Goal: Task Accomplishment & Management: Complete application form

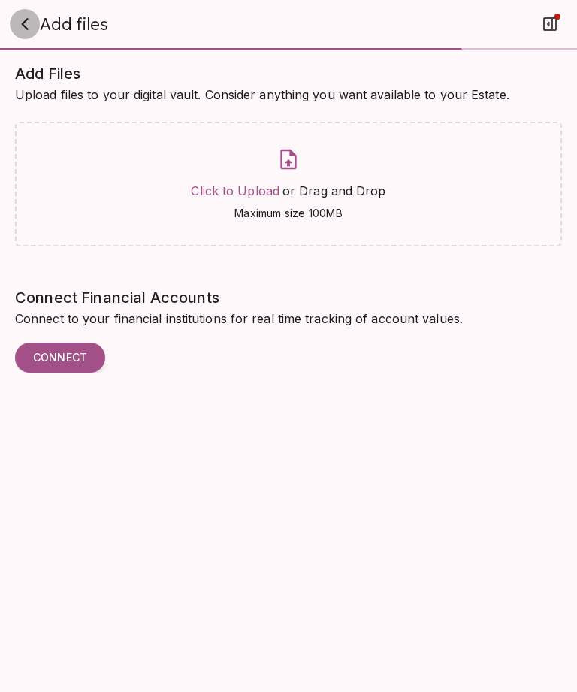
click at [32, 23] on icon "button" at bounding box center [25, 24] width 18 height 18
click at [26, 27] on icon "button" at bounding box center [25, 24] width 18 height 18
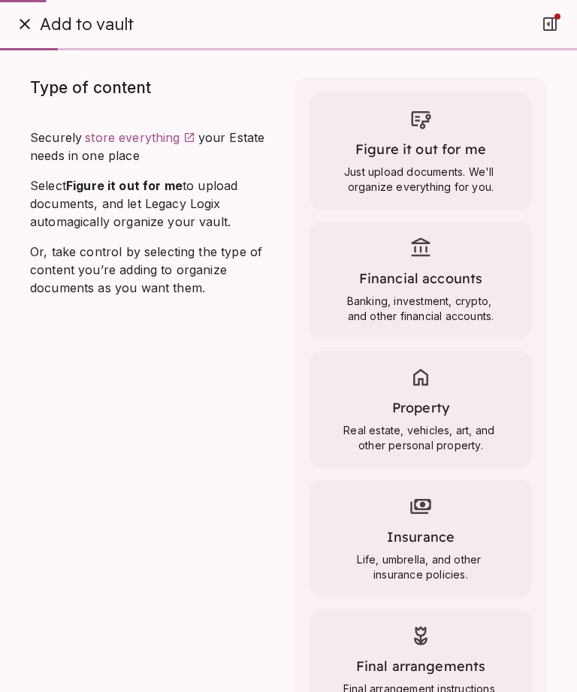
click at [34, 35] on div "Add to vault Type of content Securely store everything your Estate needs in one…" at bounding box center [288, 346] width 577 height 692
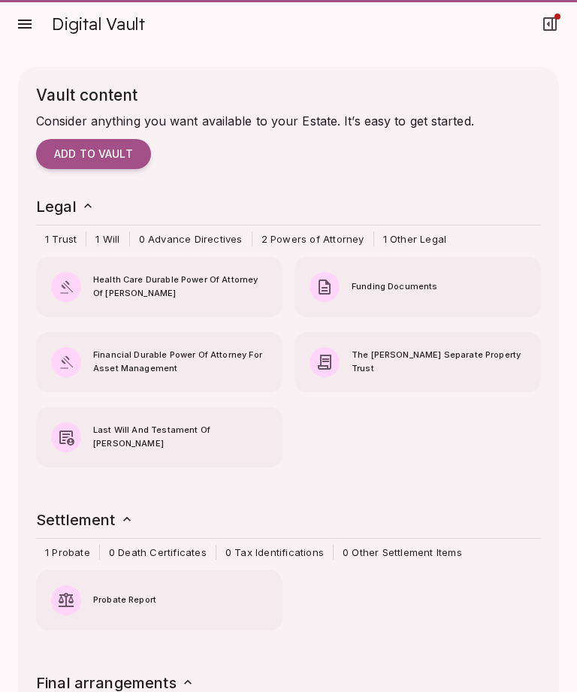
click at [29, 23] on icon "button" at bounding box center [25, 24] width 18 height 18
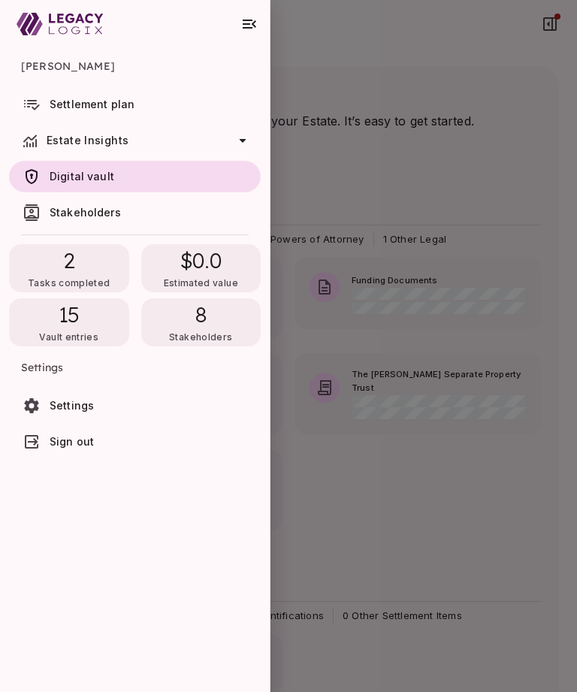
click at [79, 113] on link "Settlement plan" at bounding box center [135, 105] width 252 height 32
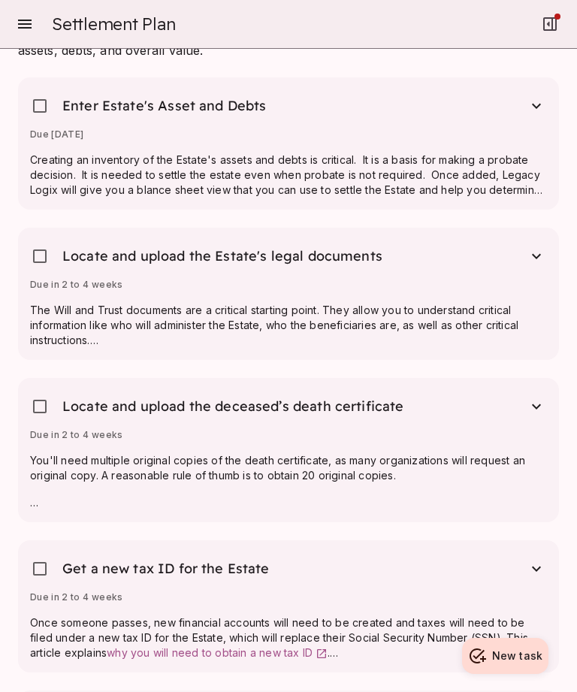
scroll to position [1242, 0]
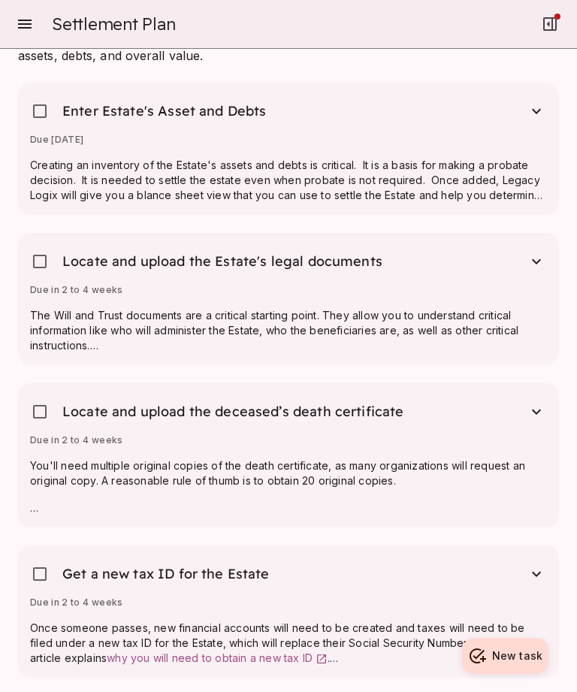
click at [237, 115] on span "Enter Estate's Asset and Debts" at bounding box center [164, 111] width 204 height 18
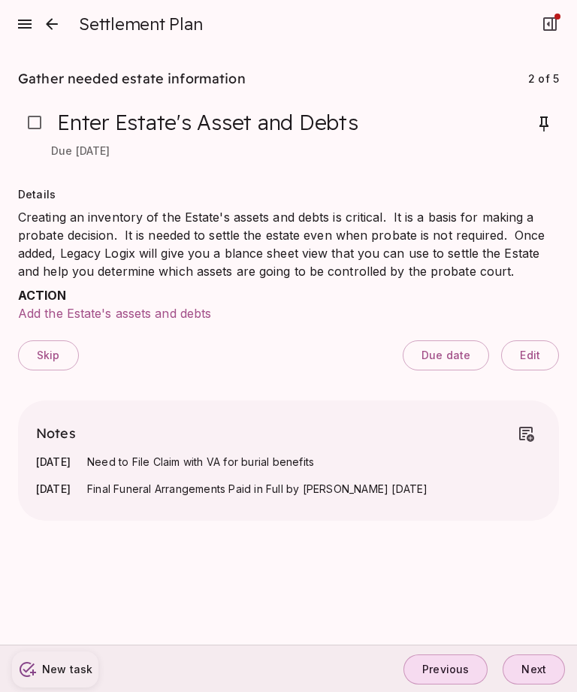
scroll to position [0, 0]
click at [52, 21] on icon "close" at bounding box center [52, 24] width 18 height 18
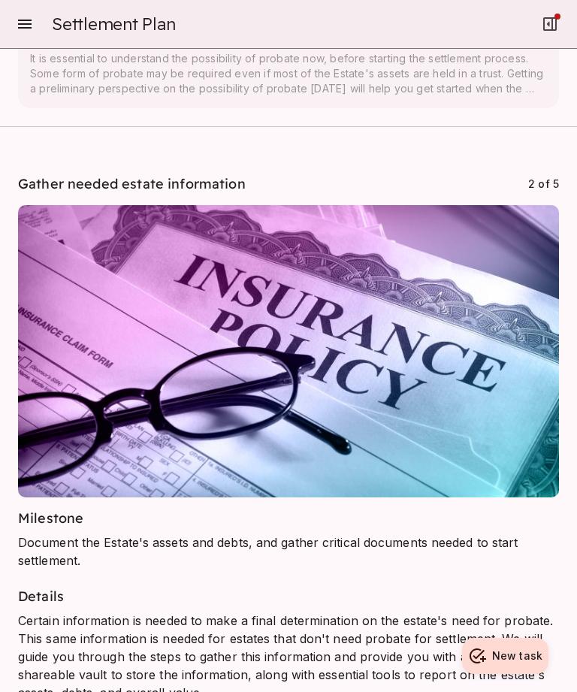
scroll to position [605, 0]
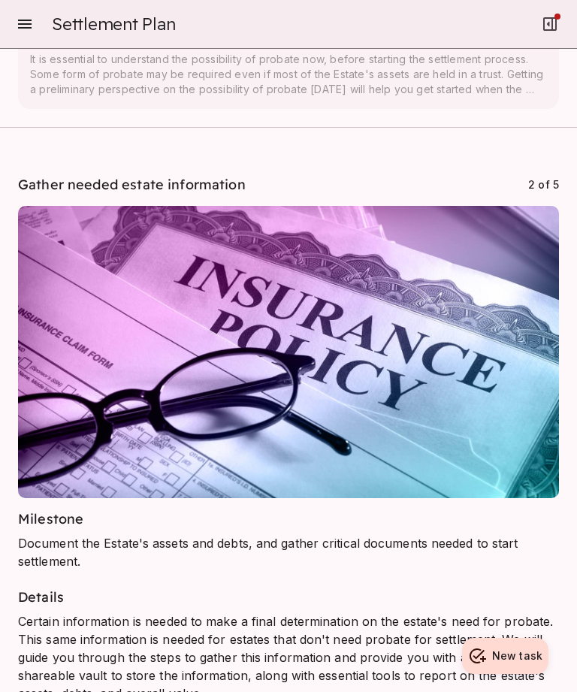
click at [29, 15] on icon "button" at bounding box center [25, 24] width 18 height 18
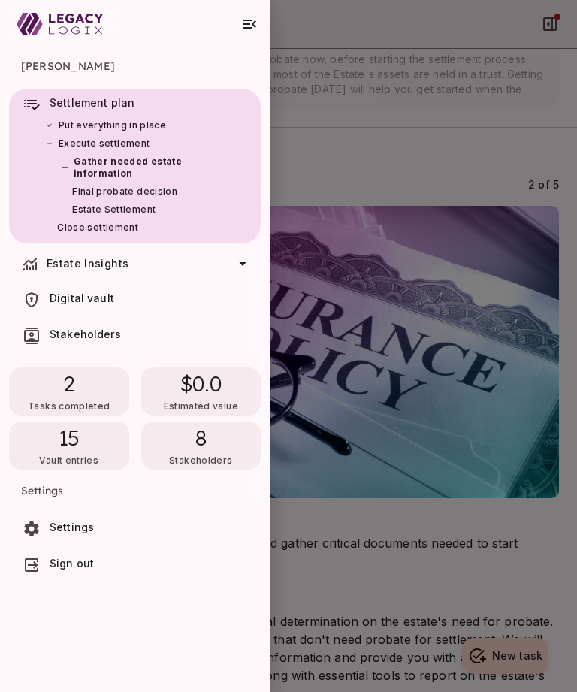
click at [62, 445] on span "15" at bounding box center [70, 437] width 22 height 27
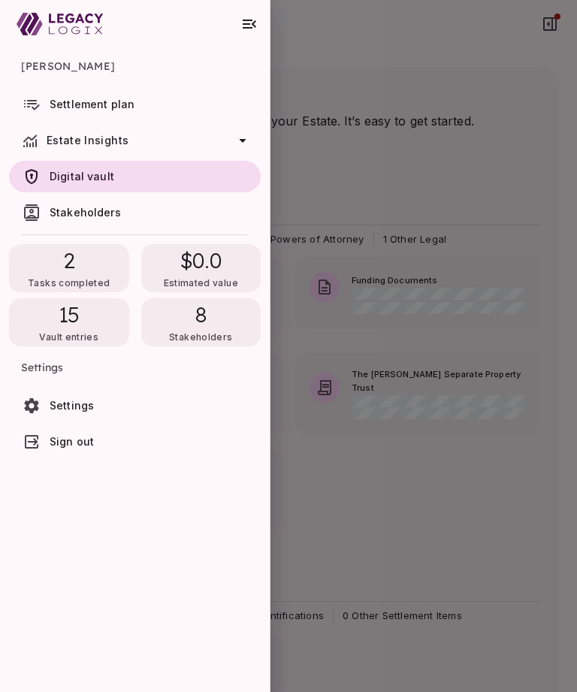
click at [61, 138] on span "Estate Insights" at bounding box center [88, 140] width 82 height 13
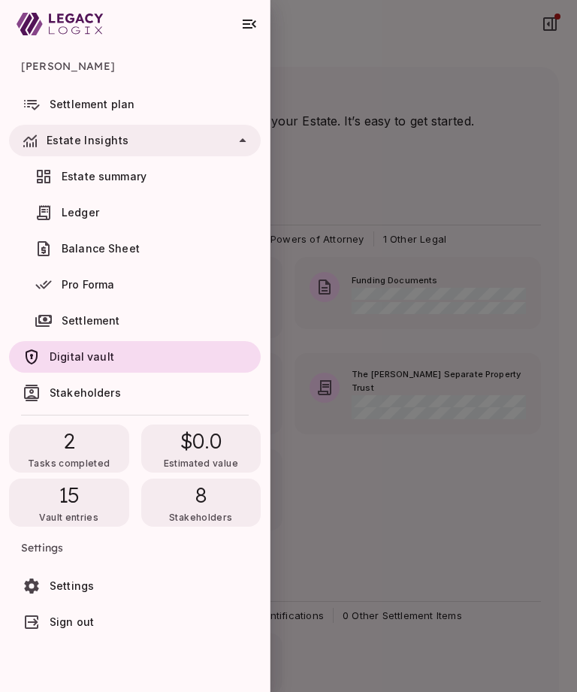
click at [65, 145] on span "Estate Insights" at bounding box center [88, 140] width 82 height 13
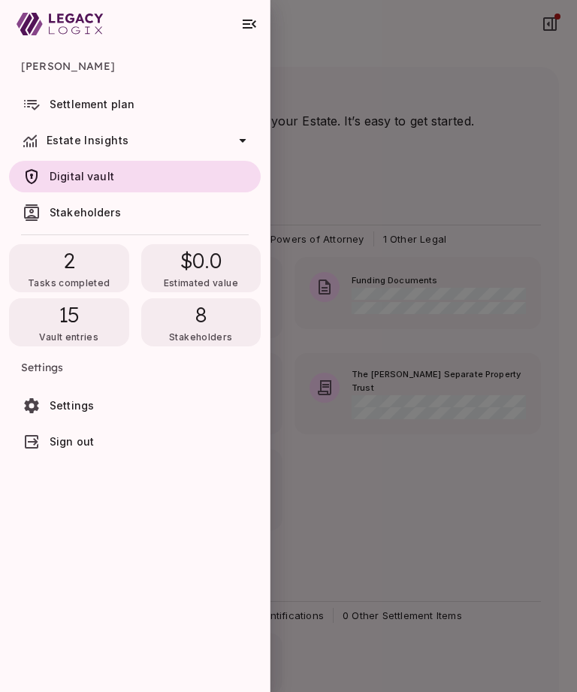
click at [63, 324] on span "15" at bounding box center [70, 314] width 22 height 27
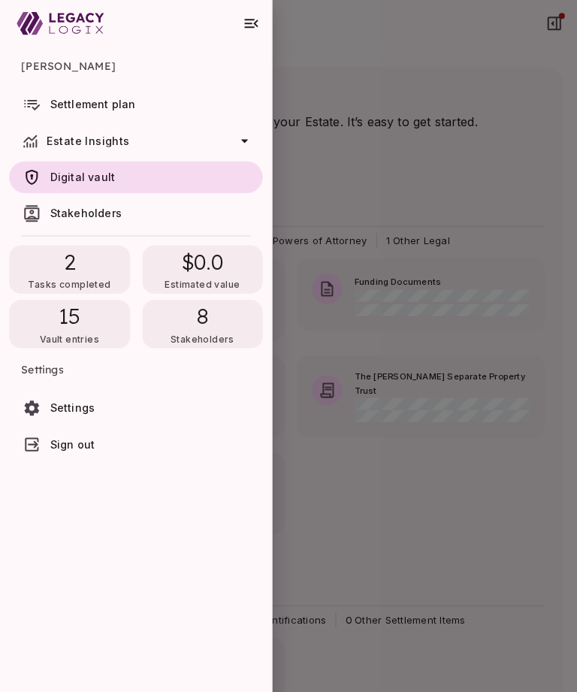
click at [89, 324] on div "15 Vault entries" at bounding box center [69, 322] width 120 height 48
click at [207, 322] on div "8 Stakeholders" at bounding box center [201, 322] width 120 height 48
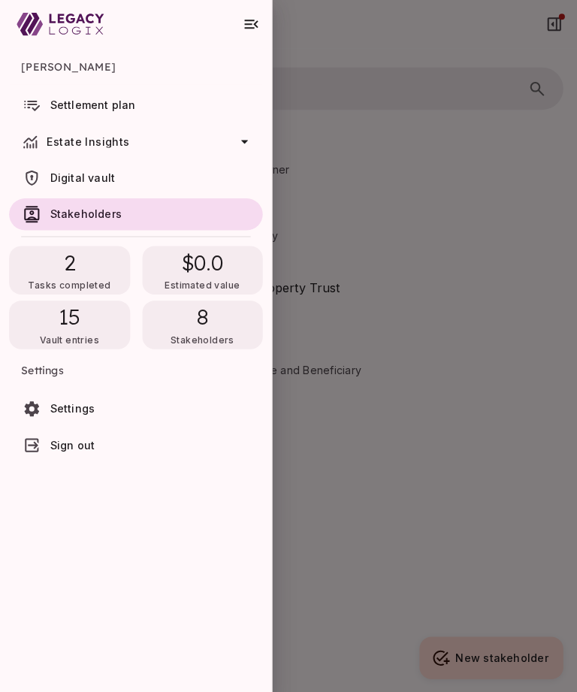
click at [252, 19] on icon "button" at bounding box center [249, 24] width 18 height 18
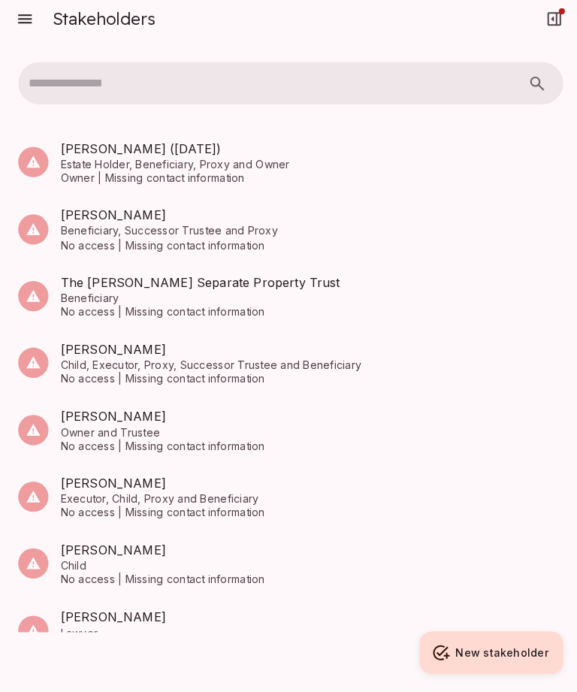
scroll to position [48, 0]
click at [63, 175] on span "Owner | Missing contact information" at bounding box center [309, 182] width 499 height 14
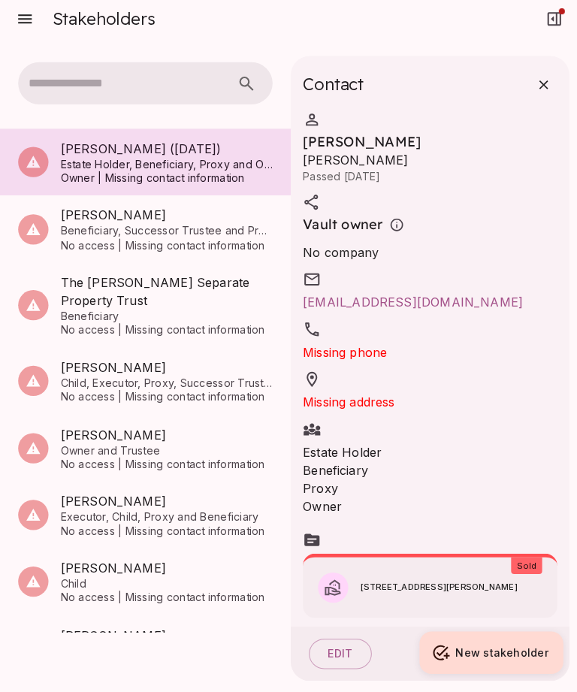
click at [64, 161] on span "Estate Holder, Beneficiary, Proxy and Owner" at bounding box center [165, 168] width 210 height 14
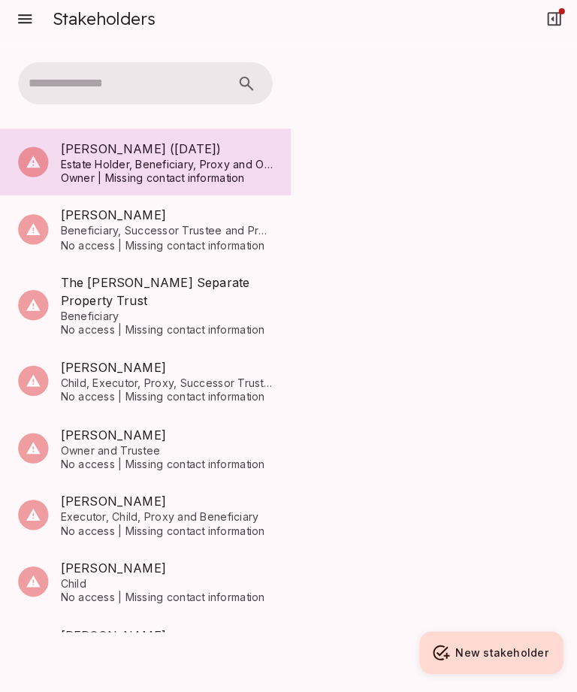
scroll to position [1, 0]
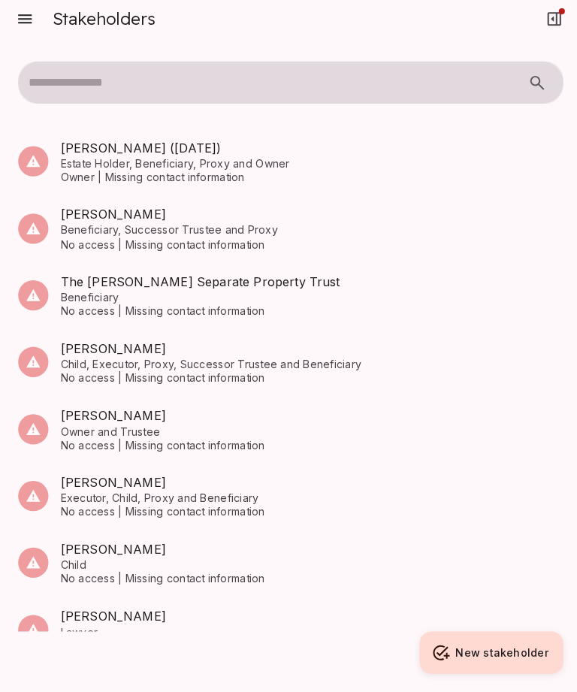
click at [33, 150] on div at bounding box center [33, 165] width 30 height 30
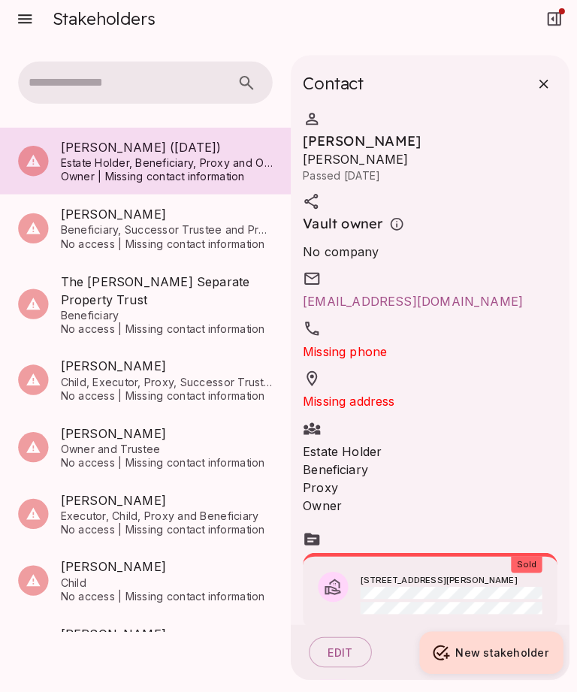
click at [357, 345] on span "Missing phone" at bounding box center [341, 354] width 83 height 18
click at [369, 345] on span "Missing phone" at bounding box center [341, 354] width 83 height 18
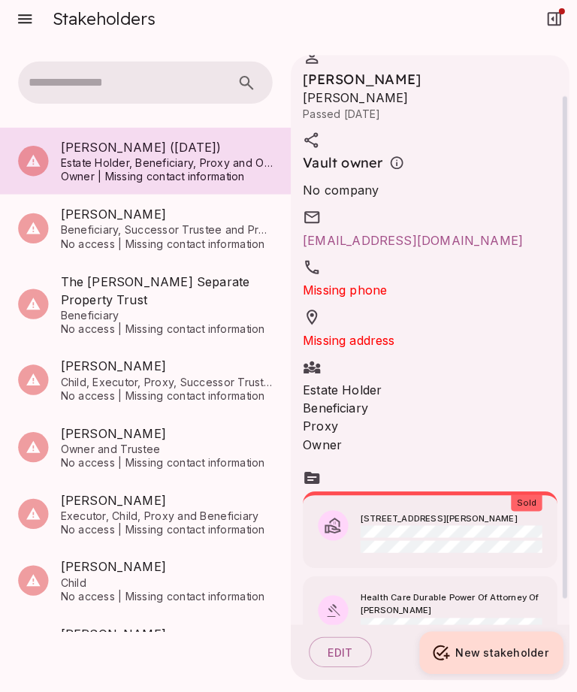
scroll to position [58, 0]
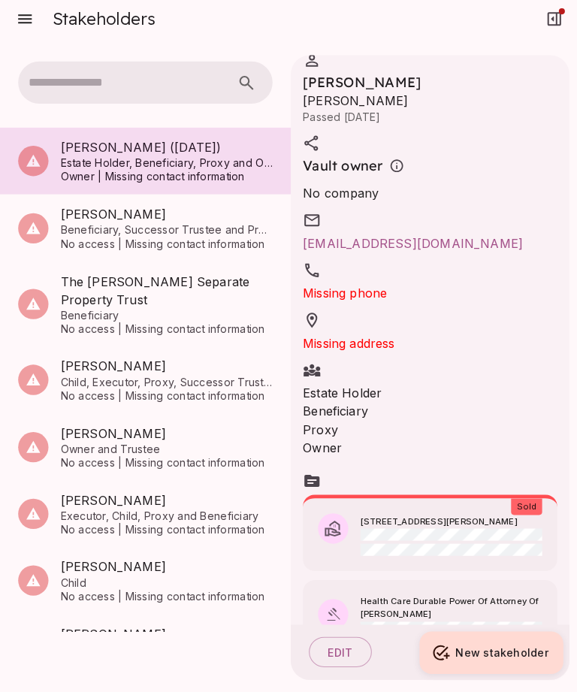
click at [345, 645] on button "Edit" at bounding box center [337, 653] width 62 height 30
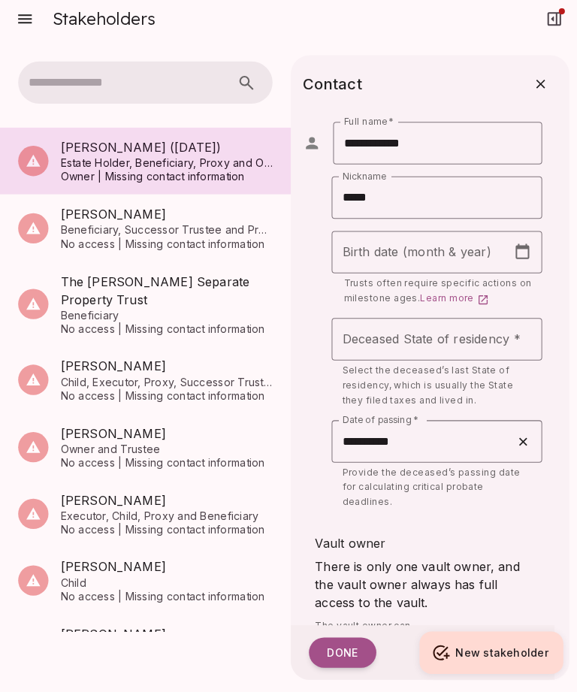
type input "**********"
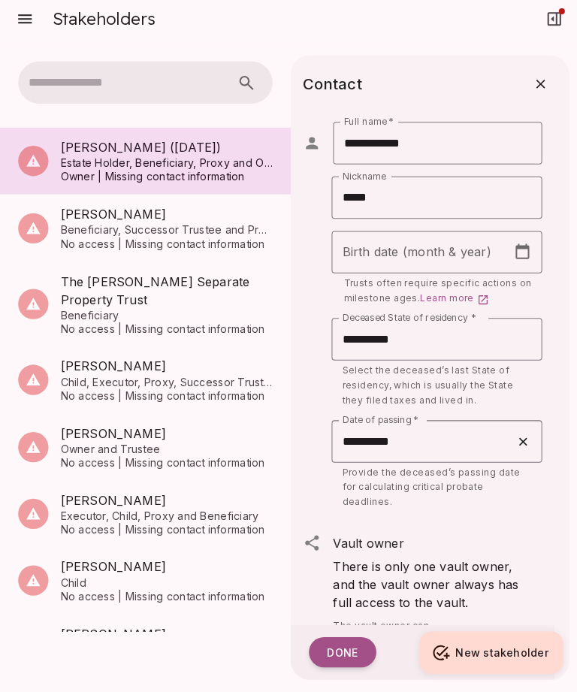
click at [517, 234] on div "Birth date (month & year)" at bounding box center [433, 255] width 209 height 42
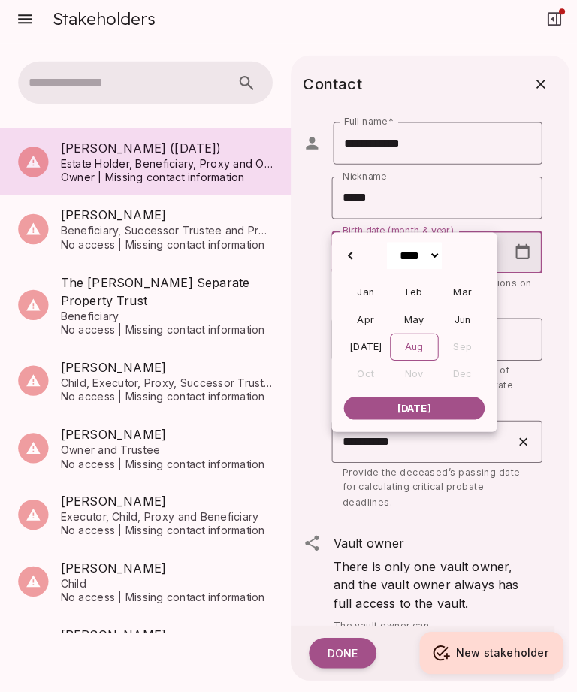
click at [419, 256] on select "**** **** **** **** **** **** **** **** **** **** **** **** **** **** **** ****…" at bounding box center [411, 259] width 54 height 26
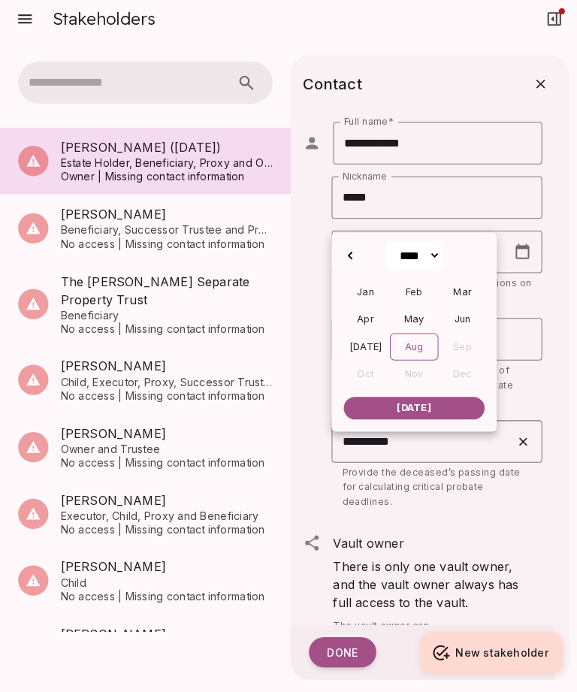
select select "****"
click at [460, 344] on div "Sep" at bounding box center [459, 349] width 48 height 27
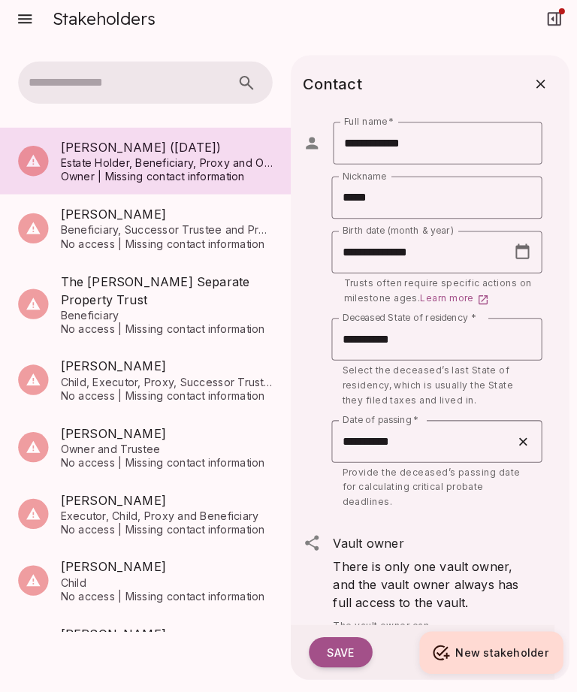
type input "**********"
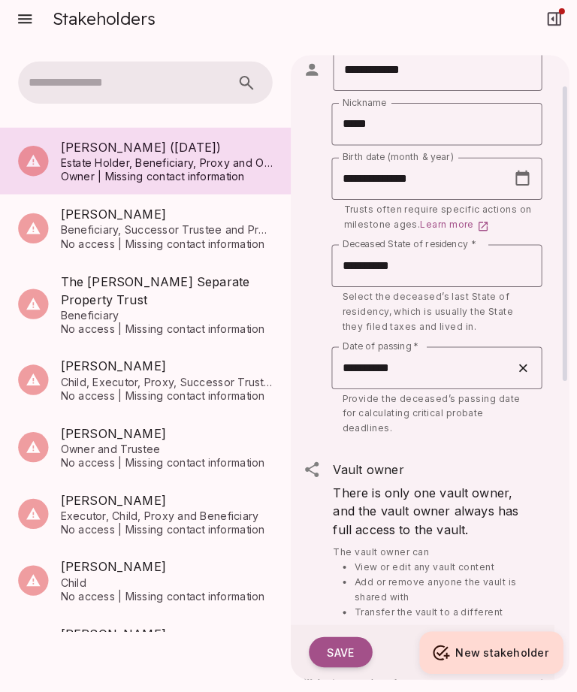
scroll to position [73, 0]
click at [523, 349] on button "Close" at bounding box center [525, 370] width 26 height 42
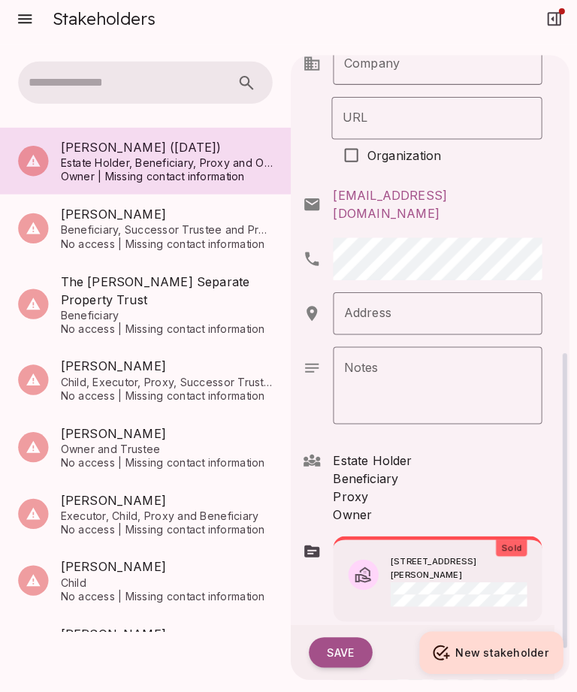
scroll to position [680, 0]
click at [354, 641] on button "Save" at bounding box center [337, 653] width 63 height 30
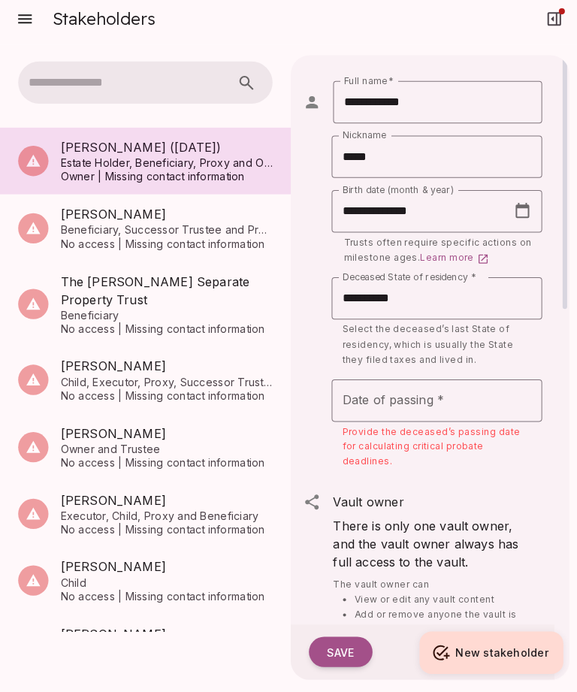
scroll to position [0, 0]
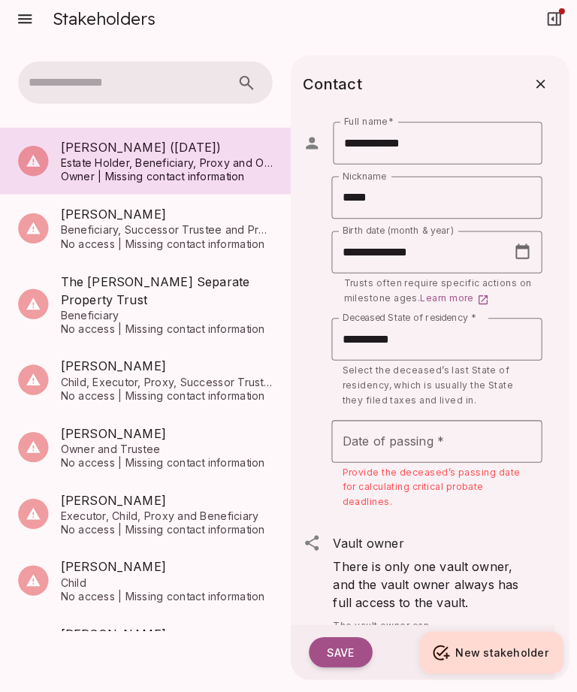
click at [539, 84] on icon "button" at bounding box center [536, 88] width 9 height 9
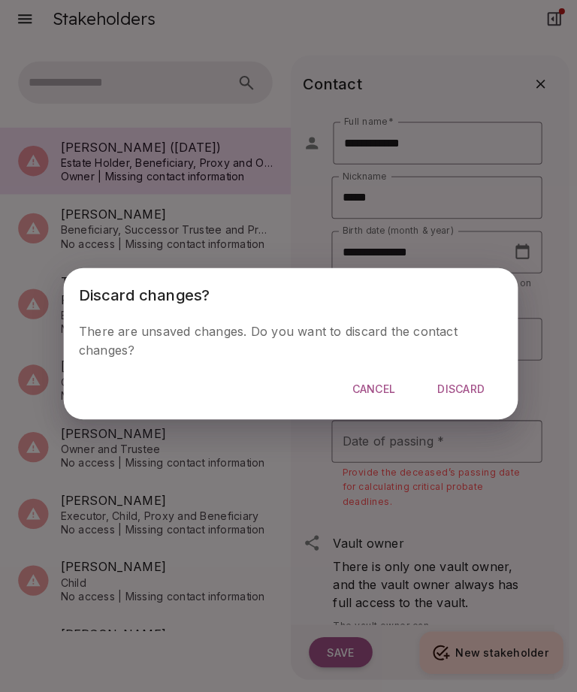
click at [374, 387] on span "Cancel" at bounding box center [370, 391] width 43 height 14
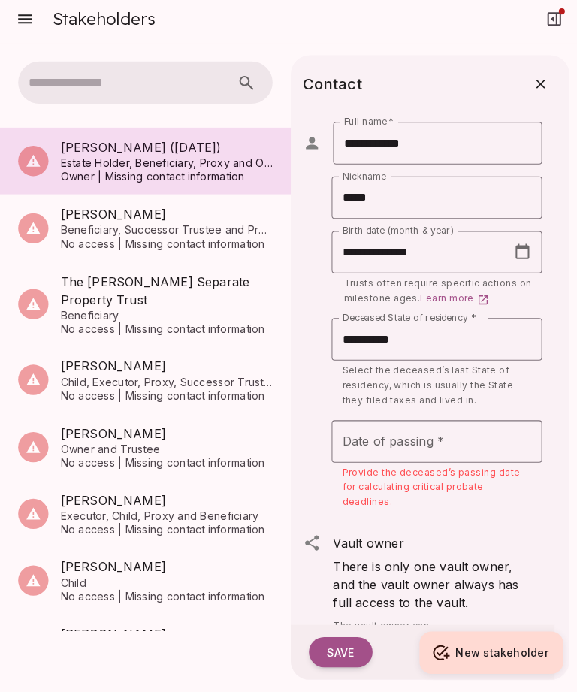
click at [346, 641] on button "Save" at bounding box center [337, 653] width 63 height 30
click at [543, 75] on button "button" at bounding box center [536, 88] width 27 height 27
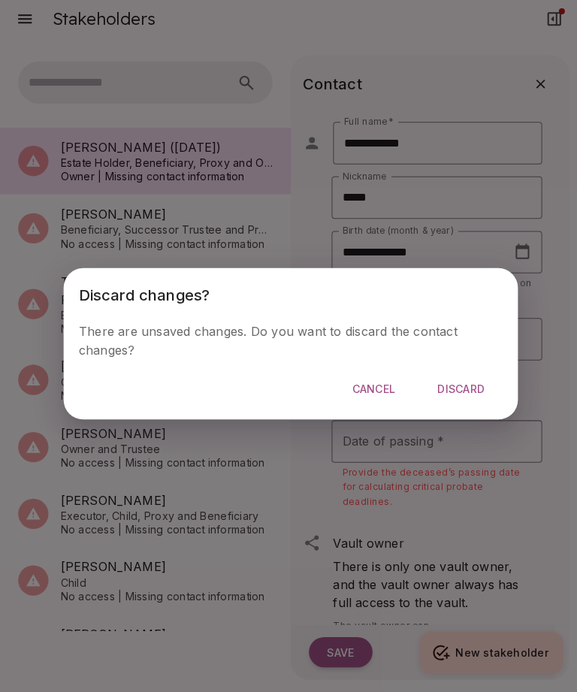
click at [461, 385] on span "Discard" at bounding box center [457, 391] width 47 height 14
type input "**********"
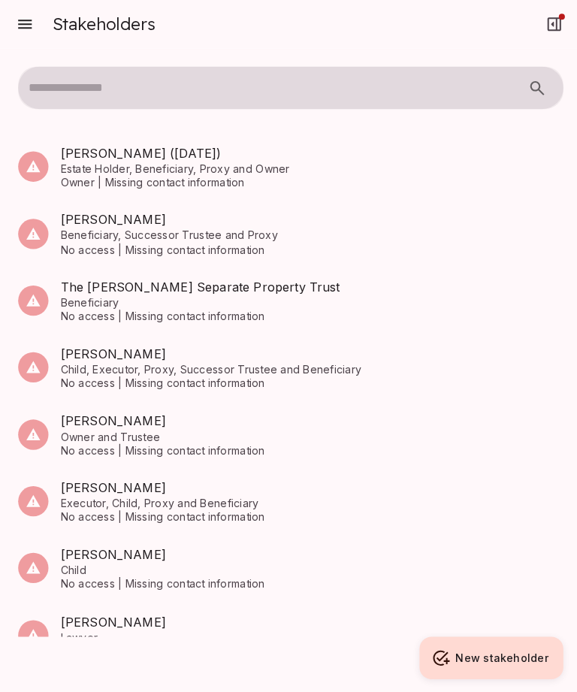
click at [23, 18] on icon "button" at bounding box center [25, 24] width 18 height 18
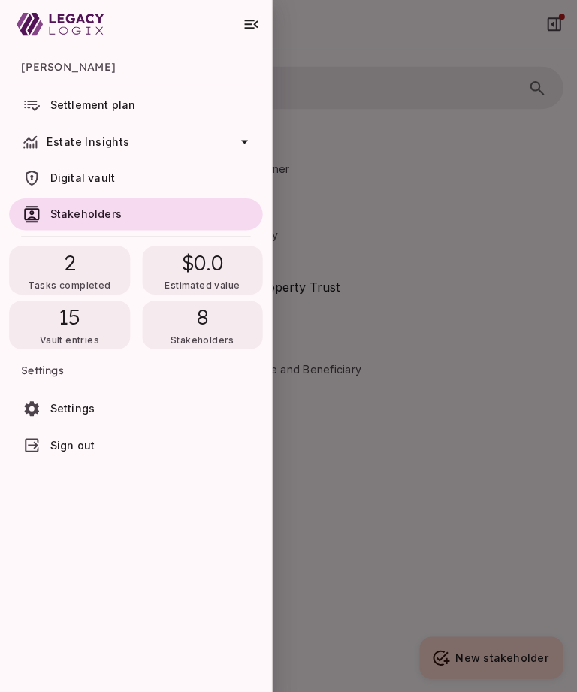
click at [40, 71] on span "[PERSON_NAME]" at bounding box center [135, 66] width 228 height 36
click at [65, 74] on span "[PERSON_NAME]" at bounding box center [135, 66] width 228 height 36
click at [41, 403] on link "Settings" at bounding box center [135, 406] width 252 height 32
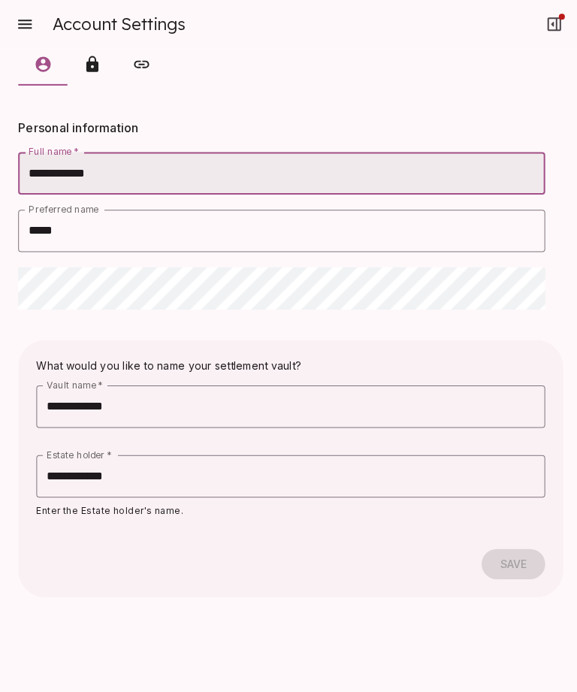
click at [155, 478] on input "**********" at bounding box center [288, 472] width 505 height 42
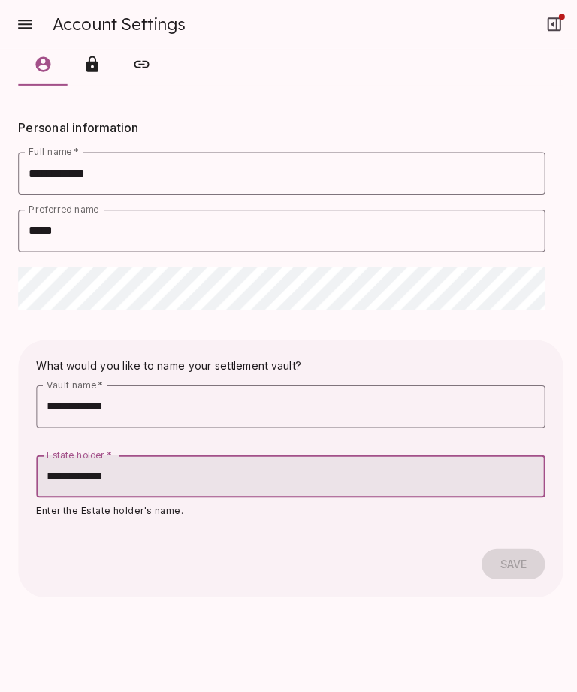
scroll to position [5, 0]
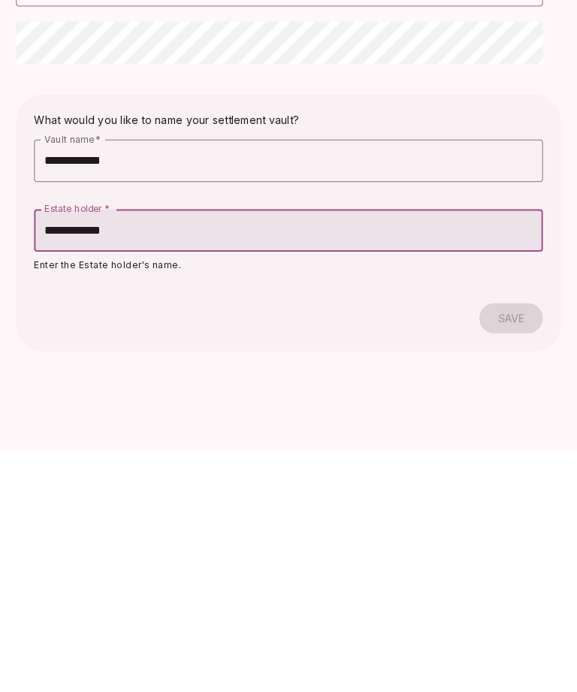
click at [86, 451] on input "**********" at bounding box center [288, 472] width 505 height 42
type input "**********"
click at [134, 382] on input "**********" at bounding box center [288, 403] width 505 height 42
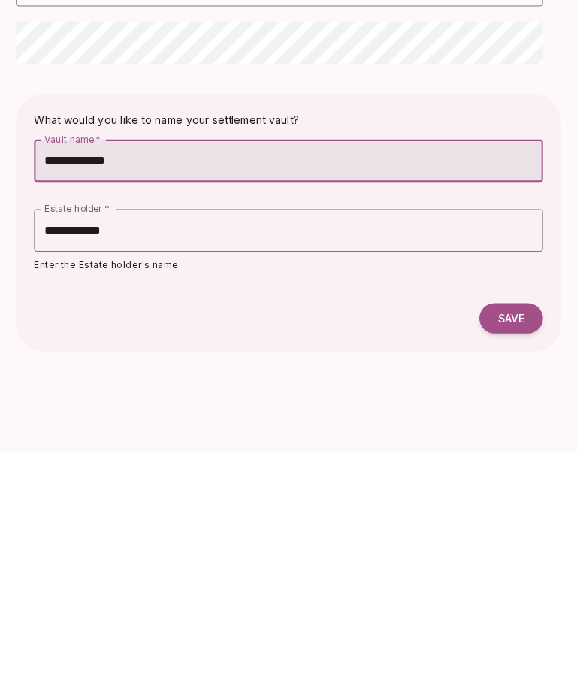
click at [77, 382] on input "**********" at bounding box center [288, 403] width 505 height 42
click at [119, 382] on input "**********" at bounding box center [288, 403] width 505 height 42
click at [125, 382] on input "**********" at bounding box center [288, 403] width 505 height 42
type input "**********"
click at [506, 553] on span "Save" at bounding box center [509, 560] width 27 height 14
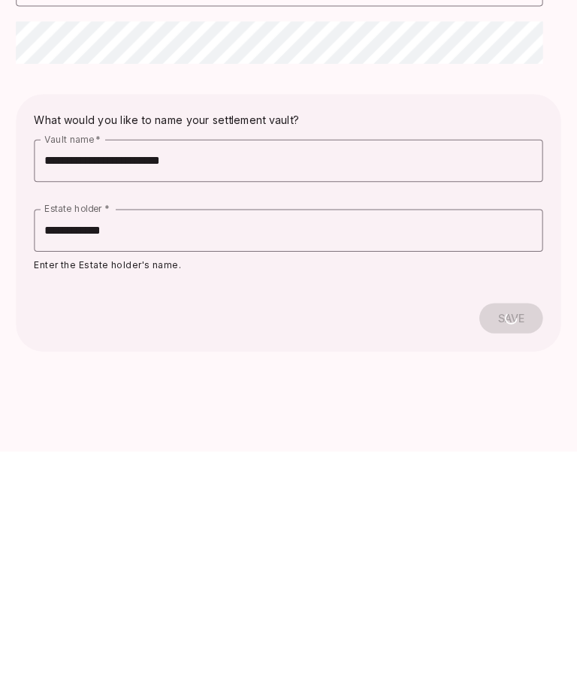
scroll to position [48, 0]
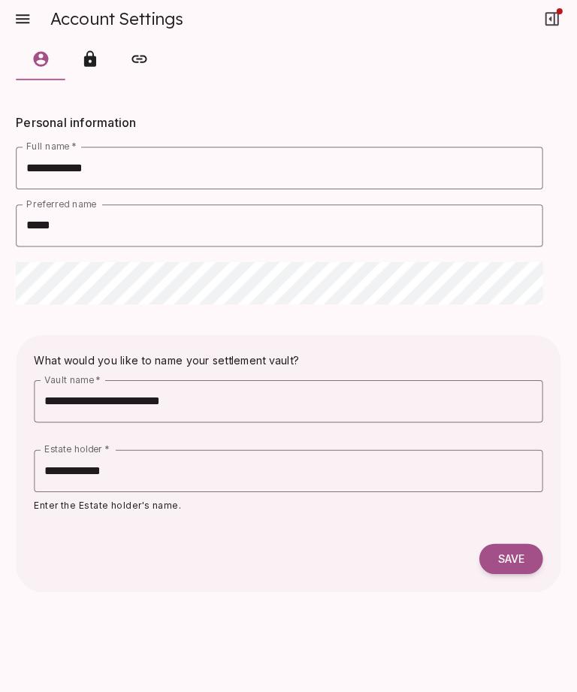
click at [511, 553] on span "Save" at bounding box center [509, 560] width 27 height 14
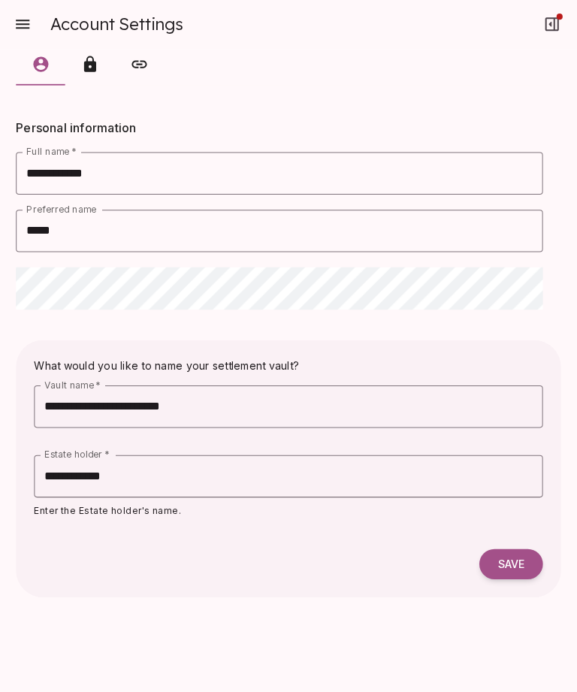
scroll to position [0, 0]
click at [86, 63] on icon "customized tabs example" at bounding box center [92, 64] width 12 height 16
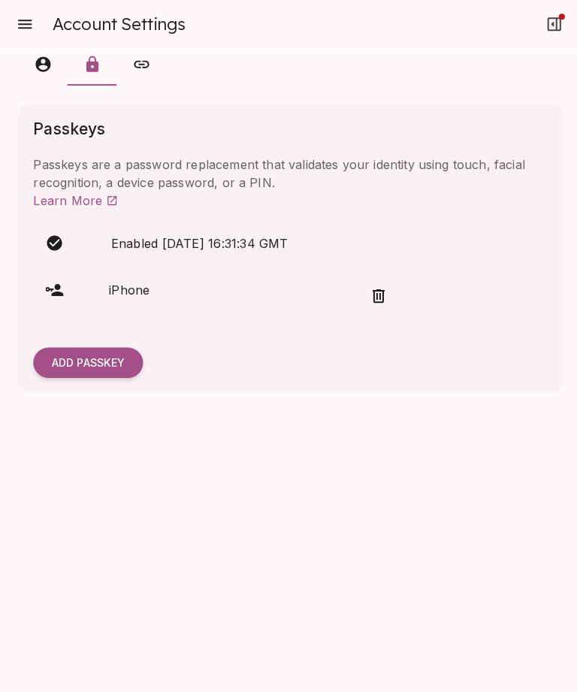
click at [146, 62] on icon "customized tabs example" at bounding box center [140, 64] width 15 height 8
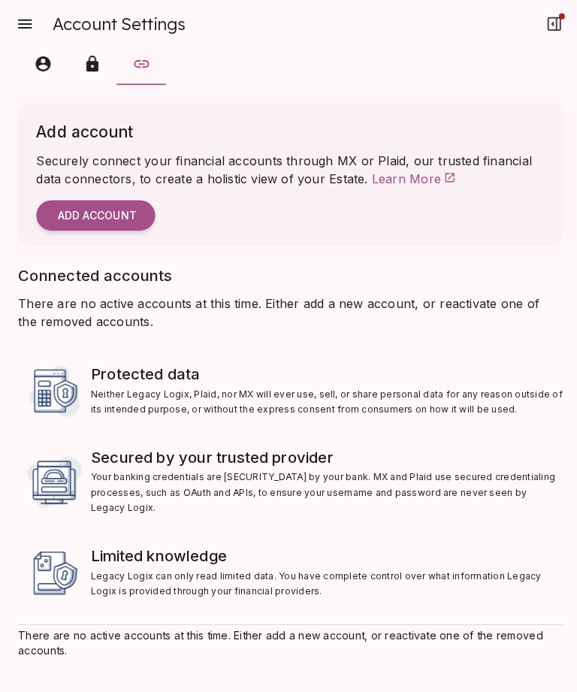
scroll to position [5, 0]
click at [29, 31] on button "button" at bounding box center [25, 24] width 30 height 30
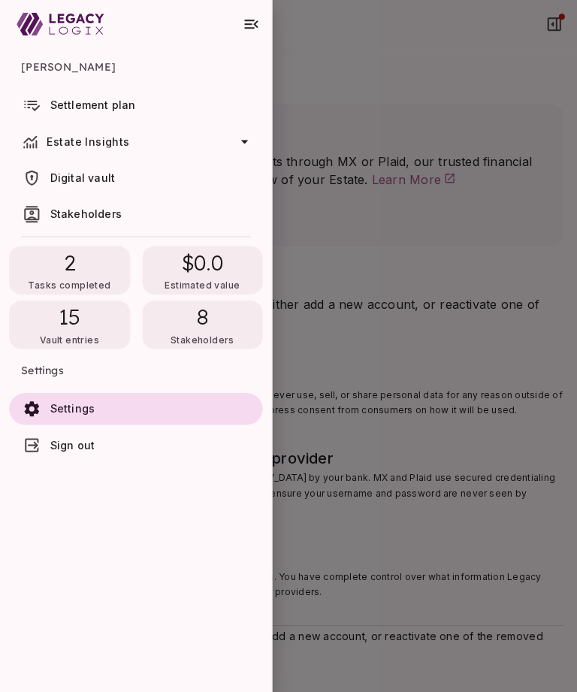
click at [190, 331] on span "Stakeholders" at bounding box center [200, 336] width 63 height 11
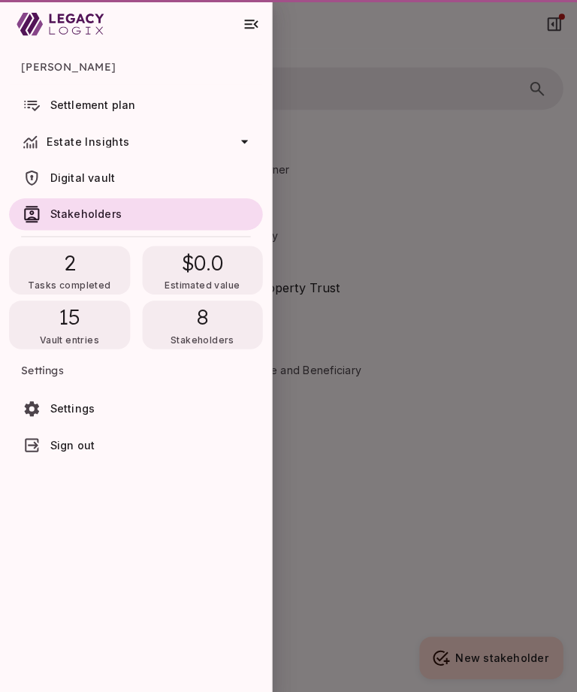
scroll to position [0, 0]
click at [211, 326] on div "8 Stakeholders" at bounding box center [201, 322] width 120 height 48
click at [343, 318] on div at bounding box center [288, 346] width 577 height 692
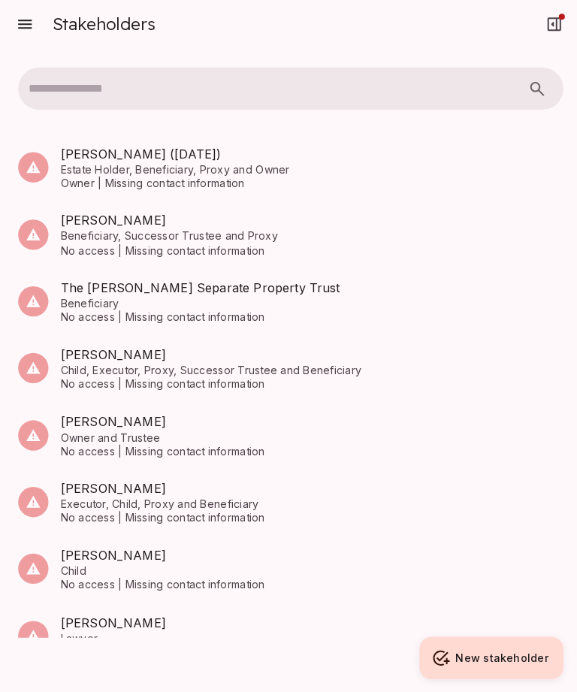
click at [37, 22] on button "button" at bounding box center [25, 24] width 30 height 30
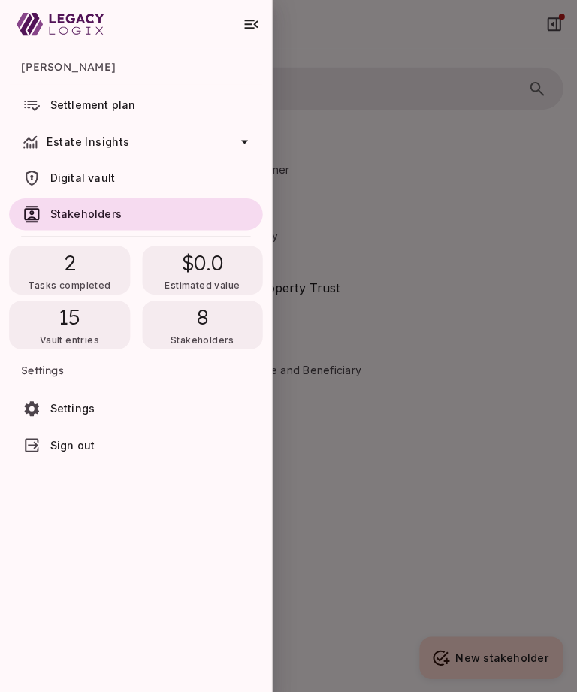
click at [93, 144] on span "Estate Insights" at bounding box center [88, 140] width 82 height 13
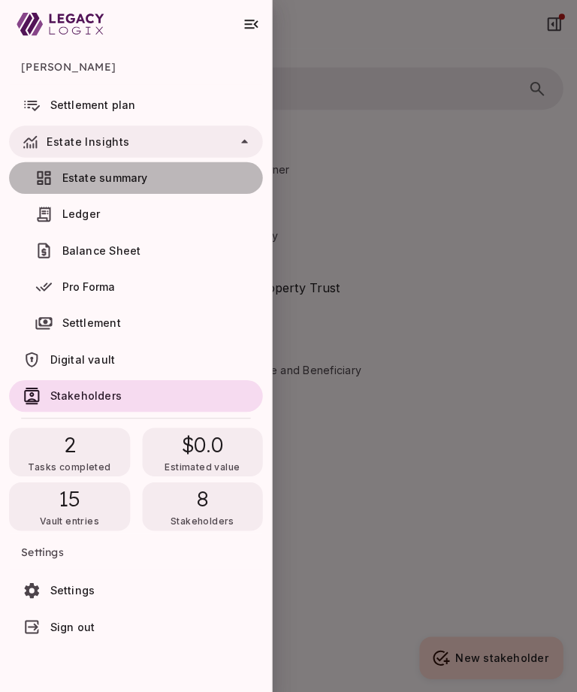
click at [102, 181] on span "Estate summary" at bounding box center [104, 176] width 85 height 13
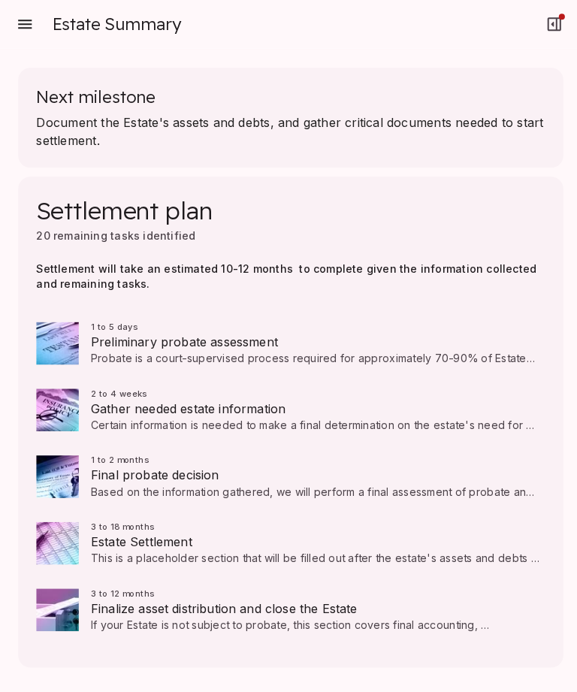
click at [125, 144] on span "Document the Estate's assets and debts, and gather critical documents needed to…" at bounding box center [288, 130] width 505 height 36
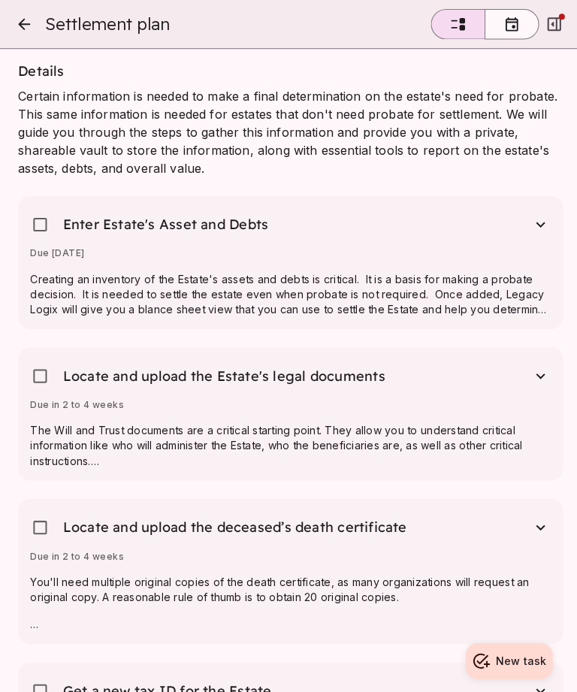
scroll to position [1165, 0]
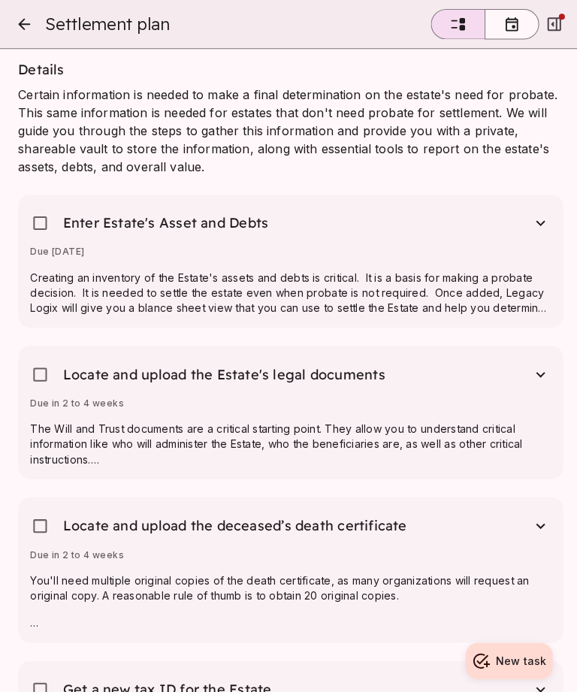
click at [144, 236] on div "Enter Estate's Asset and Debts" at bounding box center [148, 221] width 237 height 33
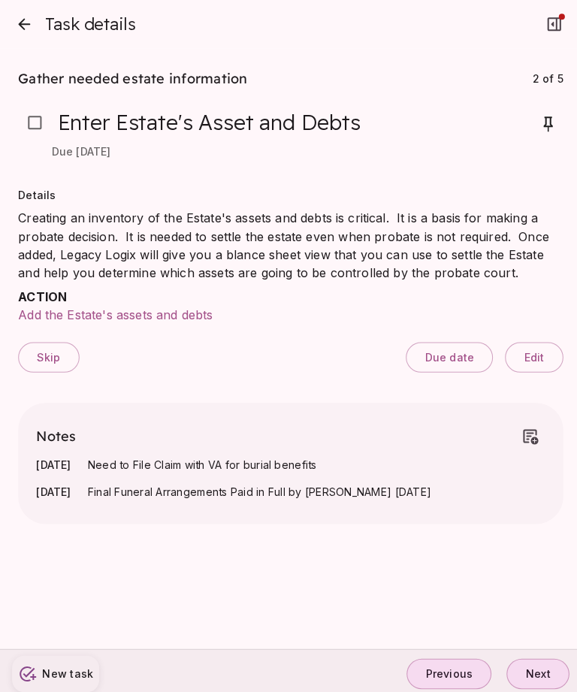
scroll to position [6, 0]
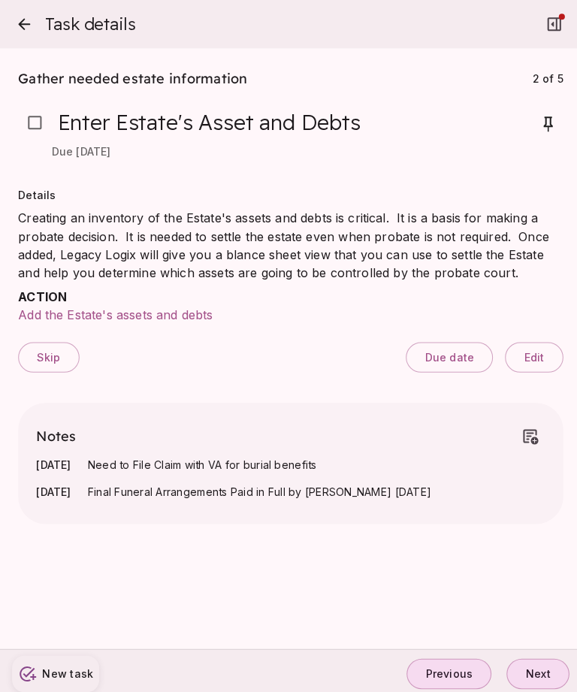
click at [159, 312] on span "Add the Estate's assets and debts" at bounding box center [114, 312] width 193 height 15
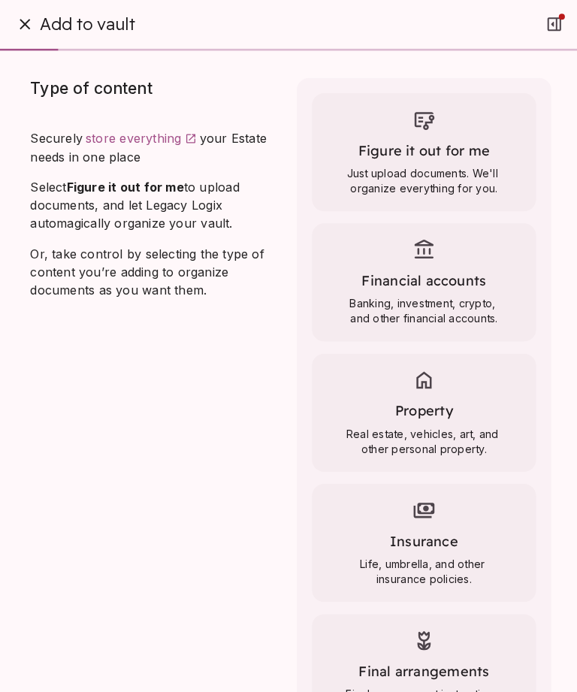
click at [387, 423] on span "Real estate, vehicles, art, and other personal property." at bounding box center [420, 438] width 192 height 30
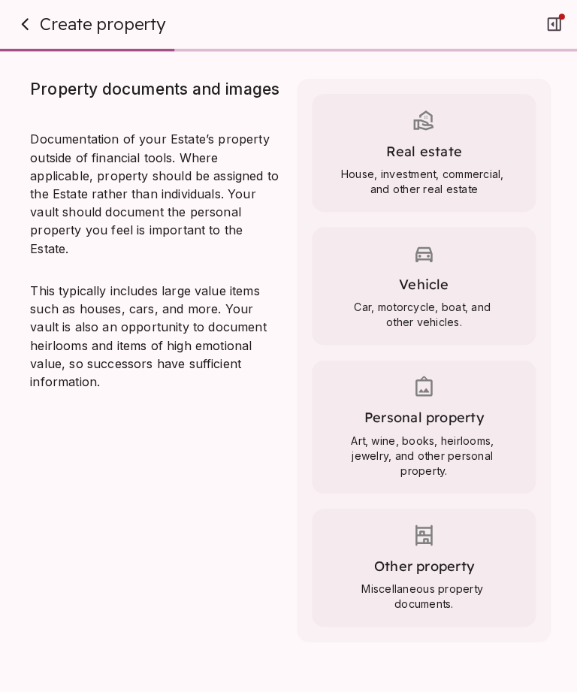
click at [428, 276] on span "Vehicle" at bounding box center [421, 281] width 50 height 17
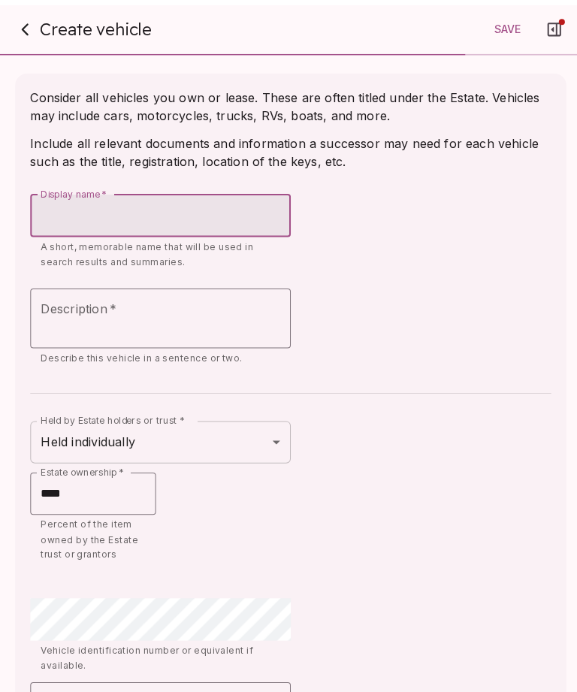
scroll to position [0, 0]
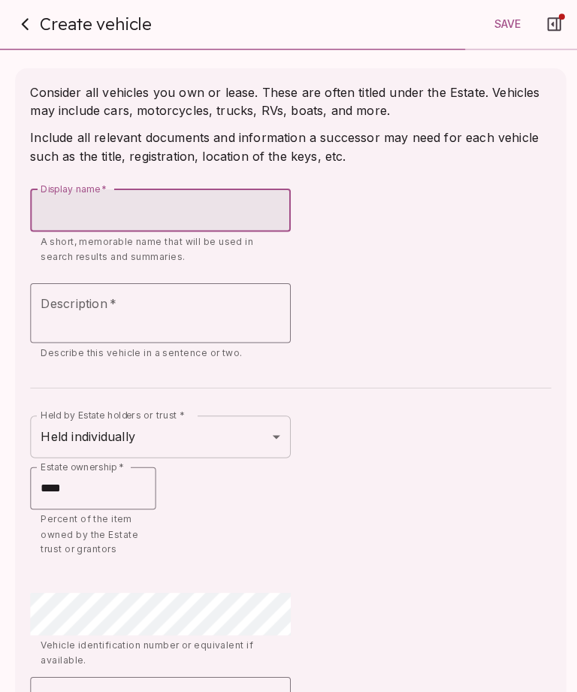
click at [19, 9] on button "button" at bounding box center [25, 24] width 30 height 30
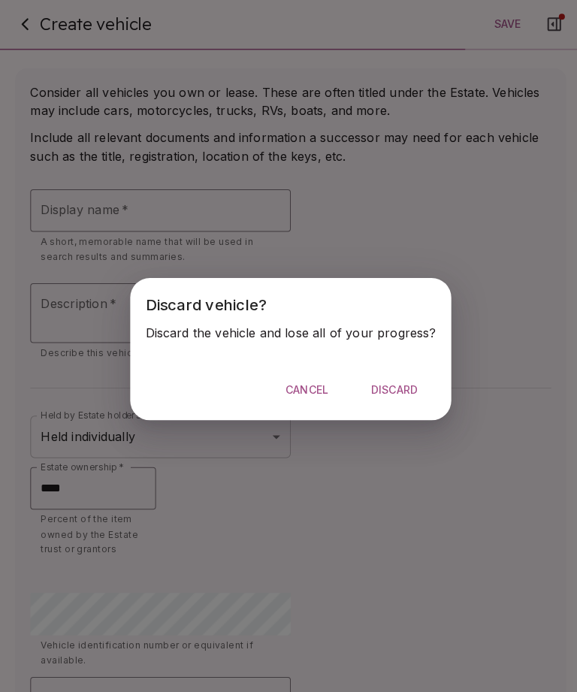
click at [394, 381] on span "Discard" at bounding box center [391, 387] width 47 height 14
